Goal: Information Seeking & Learning: Compare options

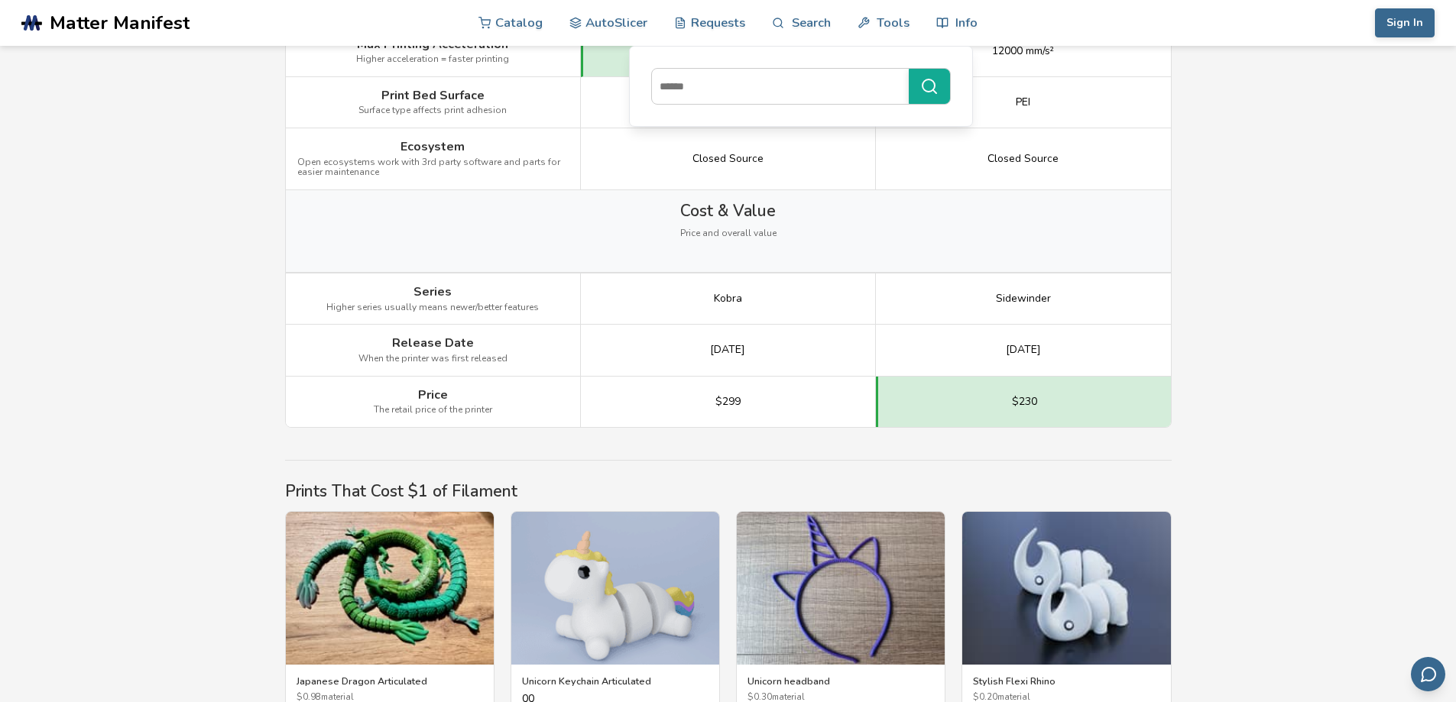
scroll to position [2139, 0]
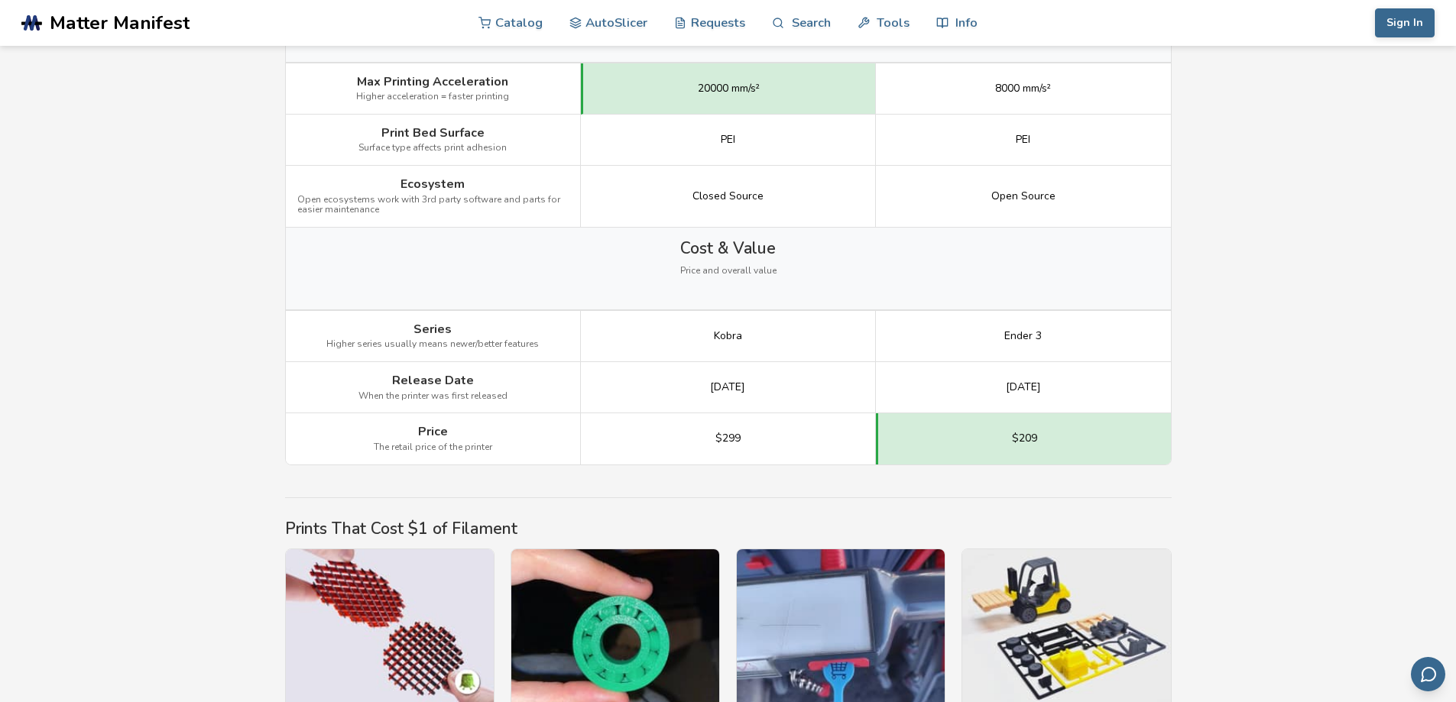
scroll to position [2139, 0]
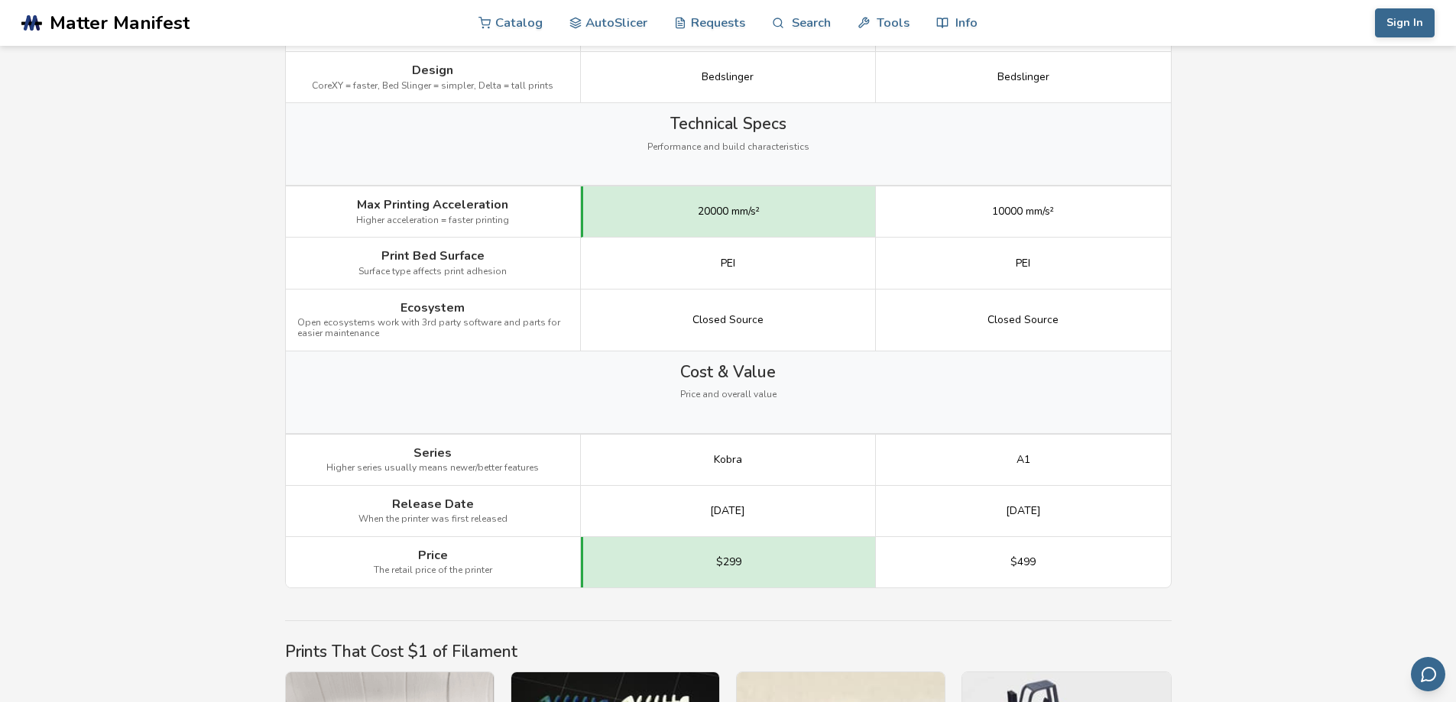
scroll to position [1987, 0]
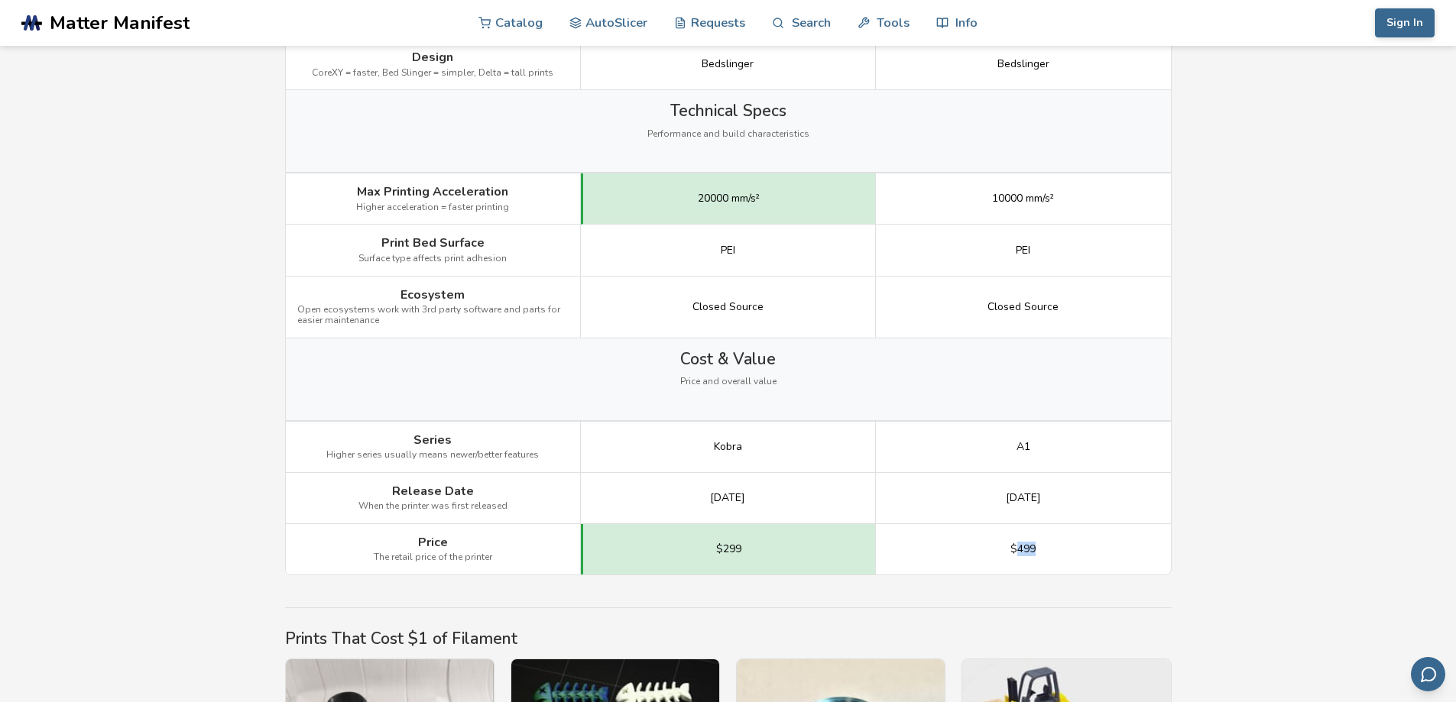
drag, startPoint x: 1016, startPoint y: 552, endPoint x: 1045, endPoint y: 551, distance: 29.0
click at [1045, 551] on div "$499" at bounding box center [1023, 549] width 295 height 50
